Goal: Information Seeking & Learning: Understand process/instructions

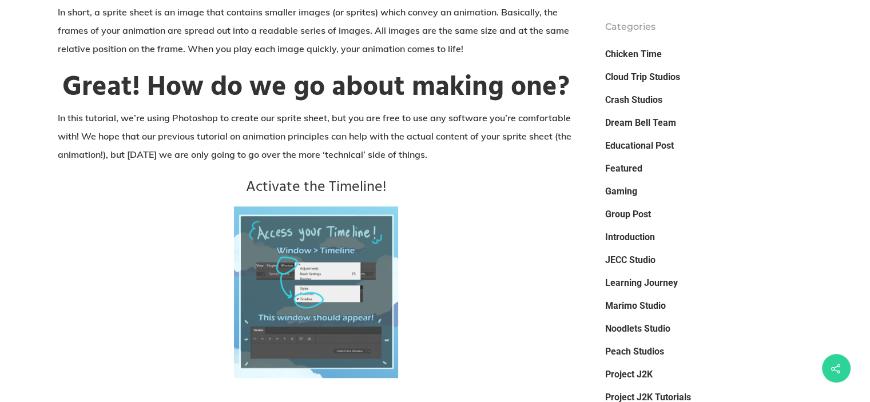
scroll to position [686, 0]
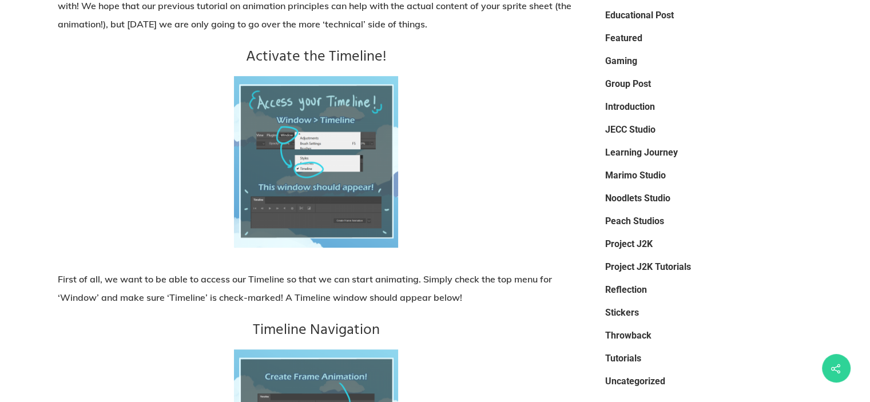
click at [279, 58] on h3 "Activate the Timeline!" at bounding box center [316, 57] width 517 height 21
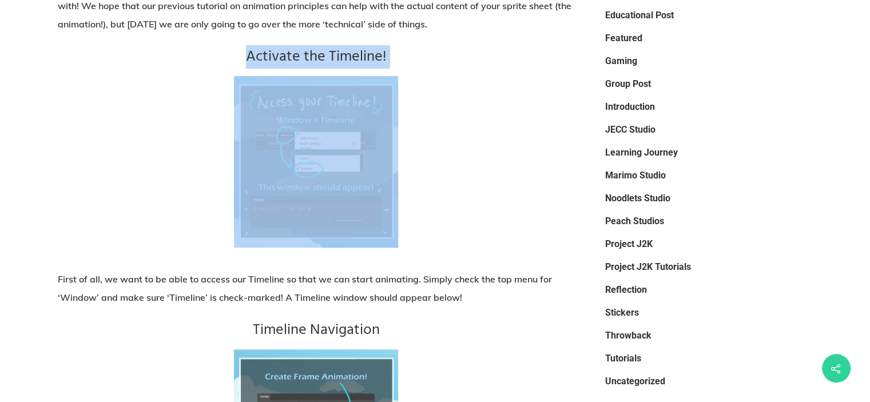
click at [279, 58] on h3 "Activate the Timeline!" at bounding box center [316, 57] width 517 height 21
click at [295, 139] on img at bounding box center [316, 162] width 164 height 172
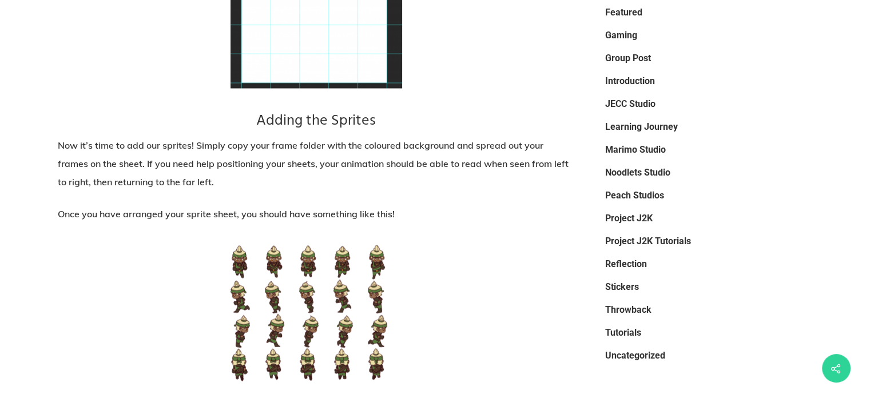
scroll to position [2288, 0]
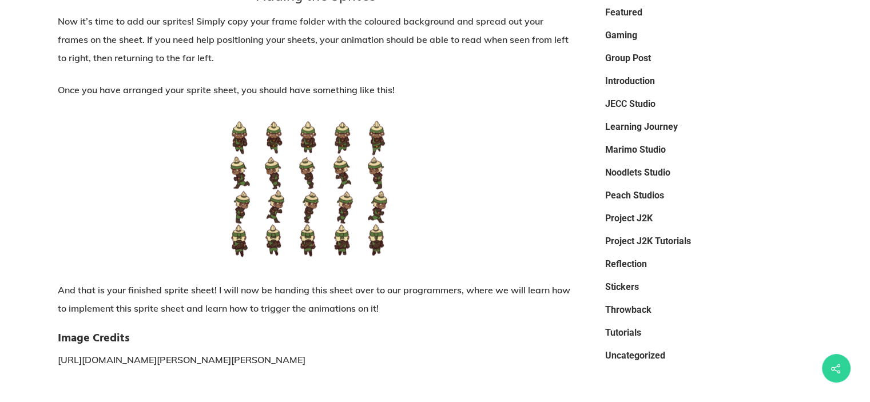
drag, startPoint x: 209, startPoint y: 144, endPoint x: 394, endPoint y: 143, distance: 184.2
click at [398, 141] on p at bounding box center [316, 201] width 517 height 160
click at [394, 143] on img at bounding box center [317, 189] width 172 height 137
click at [354, 113] on p "Once you have arranged your sprite sheet, you should have something like this!" at bounding box center [316, 97] width 517 height 32
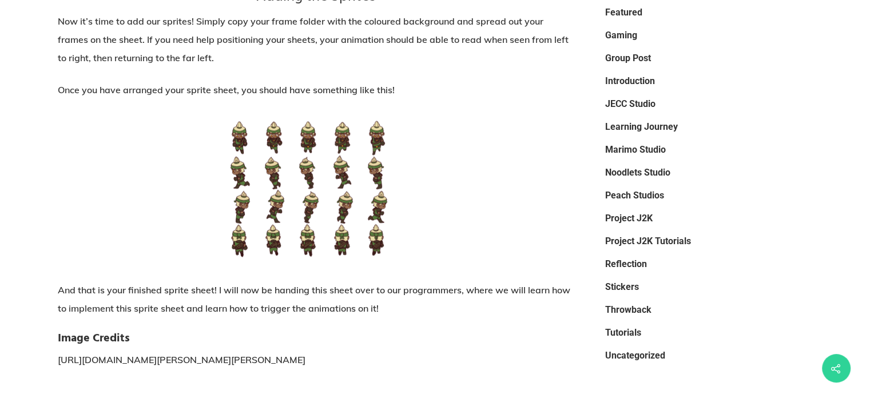
click at [291, 102] on p "Once you have arranged your sprite sheet, you should have something like this!" at bounding box center [316, 97] width 517 height 32
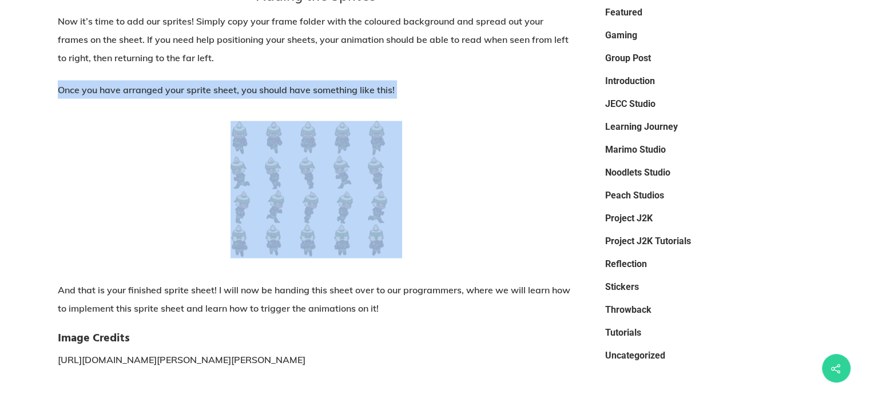
click at [291, 102] on p "Once you have arranged your sprite sheet, you should have something like this!" at bounding box center [316, 97] width 517 height 32
click at [323, 105] on p "Once you have arranged your sprite sheet, you should have something like this!" at bounding box center [316, 97] width 517 height 32
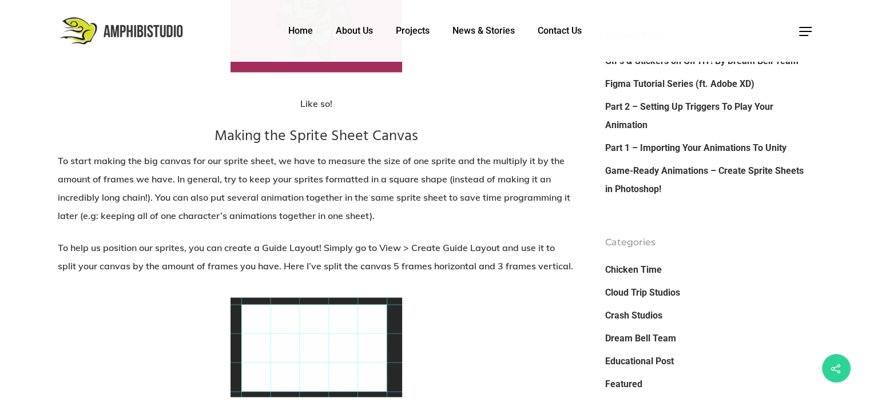
scroll to position [1773, 0]
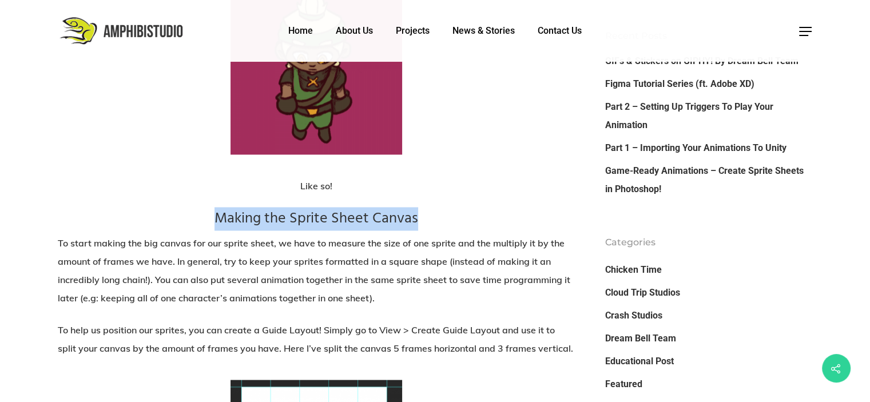
drag, startPoint x: 193, startPoint y: 224, endPoint x: 426, endPoint y: 219, distance: 233.4
click at [426, 219] on h3 "Making the Sprite Sheet Canvas" at bounding box center [316, 219] width 517 height 21
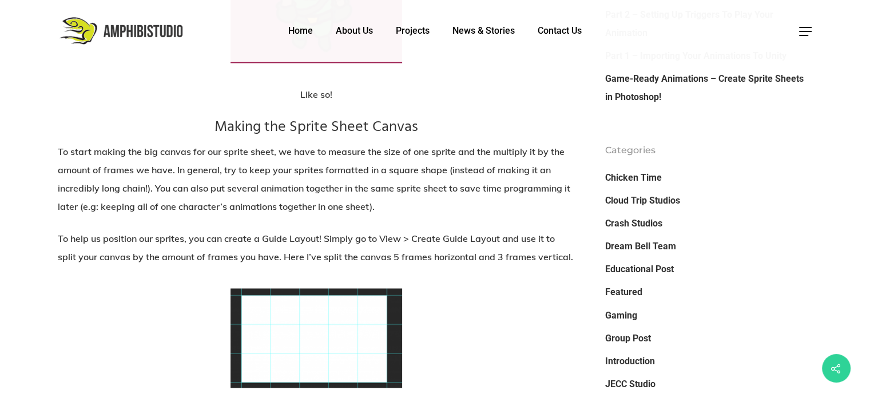
scroll to position [1888, 0]
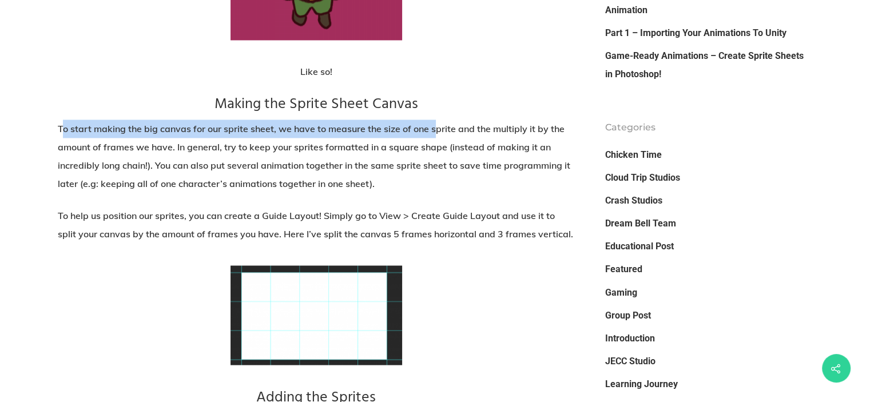
drag, startPoint x: 85, startPoint y: 132, endPoint x: 436, endPoint y: 136, distance: 351.2
click at [436, 136] on p "To start making the big canvas for our sprite sheet, we have to measure the siz…" at bounding box center [316, 163] width 517 height 87
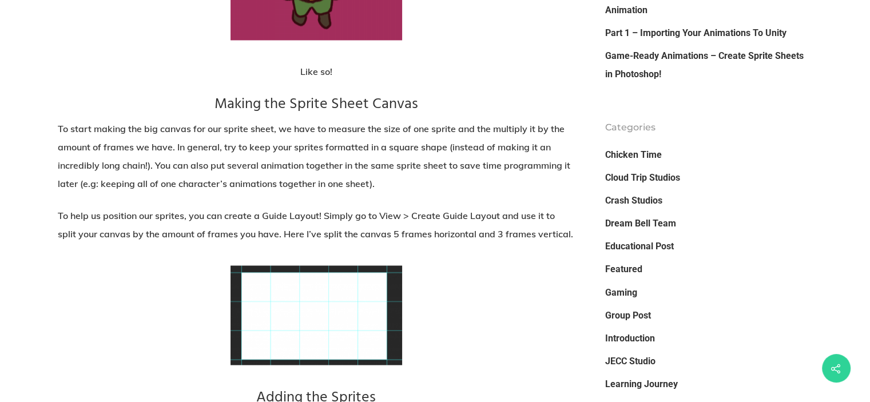
click at [478, 144] on p "To start making the big canvas for our sprite sheet, we have to measure the siz…" at bounding box center [316, 163] width 517 height 87
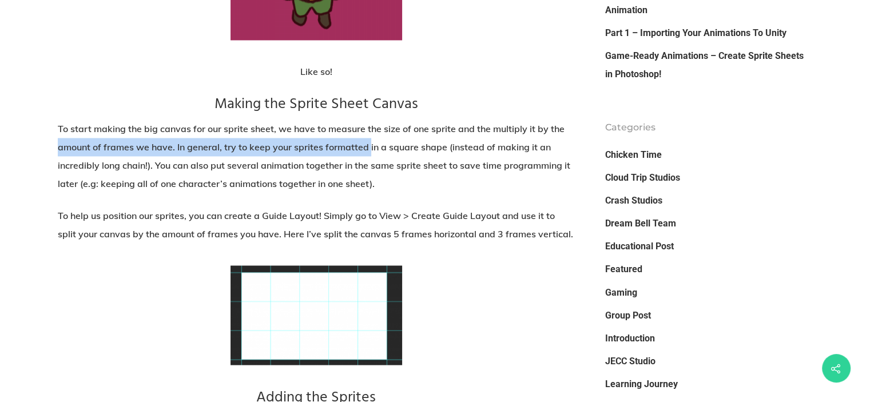
drag, startPoint x: 59, startPoint y: 146, endPoint x: 387, endPoint y: 150, distance: 327.8
click at [387, 150] on p "To start making the big canvas for our sprite sheet, we have to measure the siz…" at bounding box center [316, 163] width 517 height 87
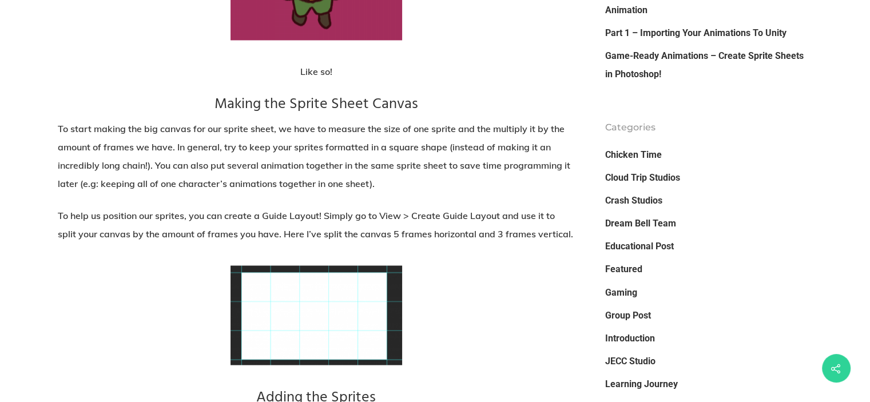
click at [266, 160] on p "To start making the big canvas for our sprite sheet, we have to measure the siz…" at bounding box center [316, 163] width 517 height 87
click at [316, 151] on p "To start making the big canvas for our sprite sheet, we have to measure the siz…" at bounding box center [316, 163] width 517 height 87
click at [315, 152] on p "To start making the big canvas for our sprite sheet, we have to measure the siz…" at bounding box center [316, 163] width 517 height 87
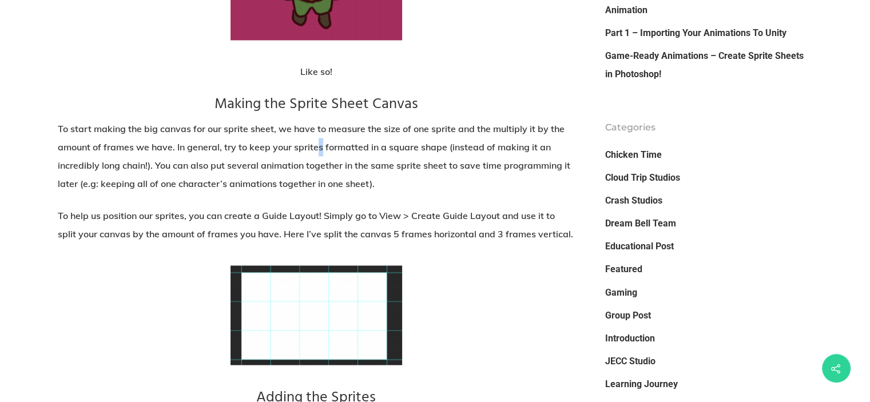
click at [322, 150] on p "To start making the big canvas for our sprite sheet, we have to measure the siz…" at bounding box center [316, 163] width 517 height 87
click at [463, 148] on p "To start making the big canvas for our sprite sheet, we have to measure the siz…" at bounding box center [316, 163] width 517 height 87
click at [506, 154] on p "To start making the big canvas for our sprite sheet, we have to measure the siz…" at bounding box center [316, 163] width 517 height 87
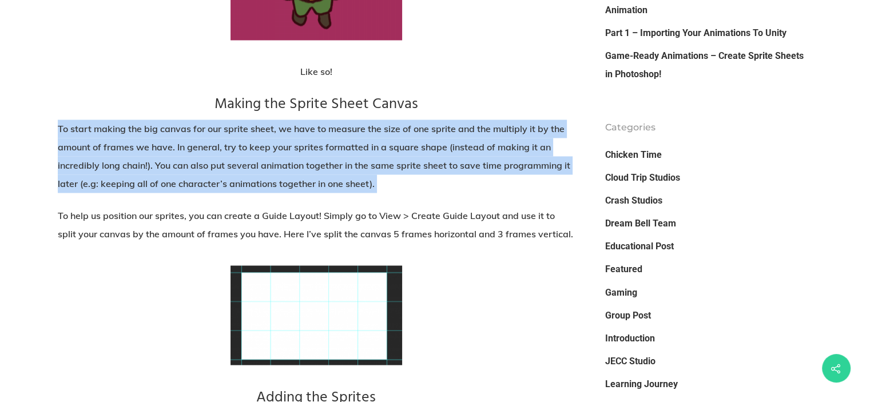
click at [505, 154] on p "To start making the big canvas for our sprite sheet, we have to measure the siz…" at bounding box center [316, 163] width 517 height 87
click at [280, 165] on p "To start making the big canvas for our sprite sheet, we have to measure the siz…" at bounding box center [316, 163] width 517 height 87
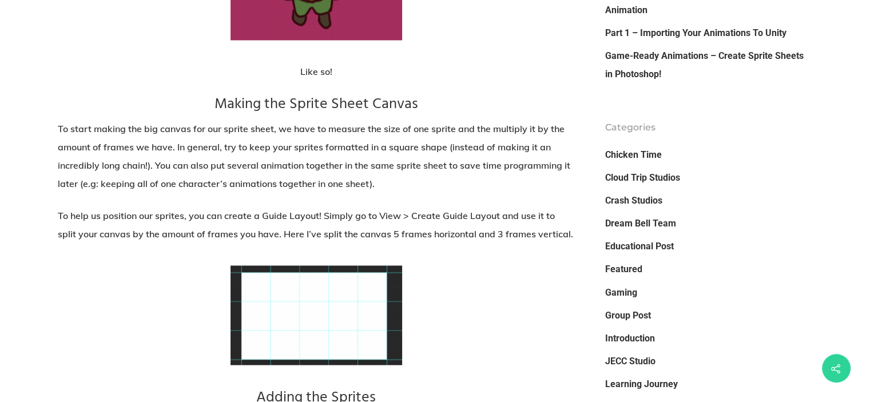
click at [134, 180] on p "To start making the big canvas for our sprite sheet, we have to measure the siz…" at bounding box center [316, 163] width 517 height 87
click at [133, 180] on p "To start making the big canvas for our sprite sheet, we have to measure the siz…" at bounding box center [316, 163] width 517 height 87
